Goal: Find specific page/section: Find specific page/section

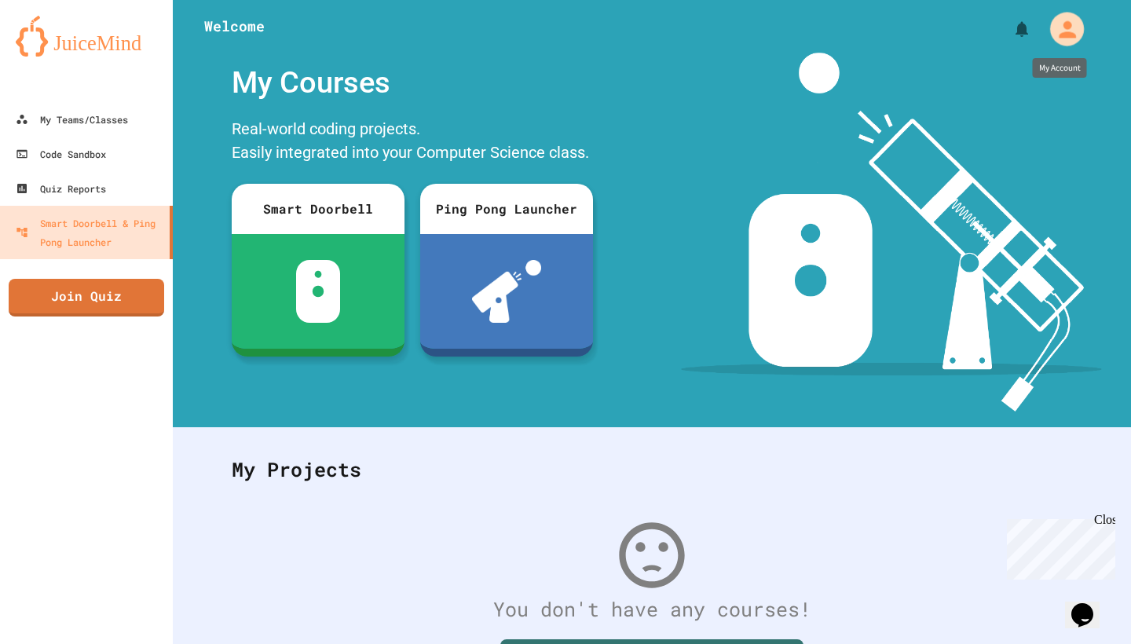
drag, startPoint x: 1035, startPoint y: 34, endPoint x: 1038, endPoint y: 22, distance: 12.2
click at [1042, 30] on div at bounding box center [1034, 29] width 101 height 36
click at [1063, 41] on icon "My Account" at bounding box center [1066, 29] width 25 height 25
click at [915, 644] on div at bounding box center [565, 644] width 1131 height 0
click at [82, 123] on div "My Teams/Classes" at bounding box center [71, 120] width 116 height 20
